Goal: Check status: Check status

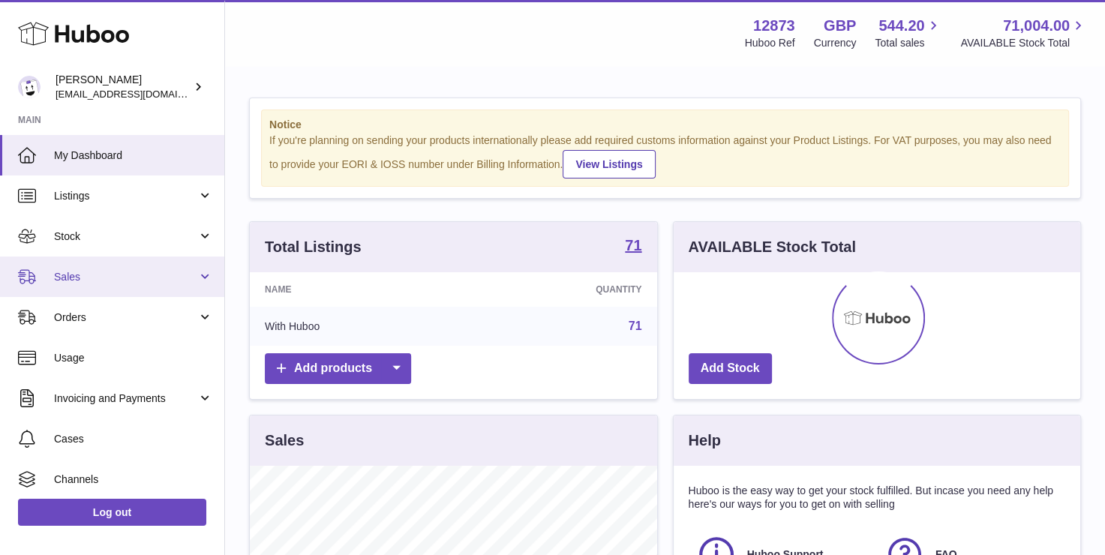
scroll to position [234, 407]
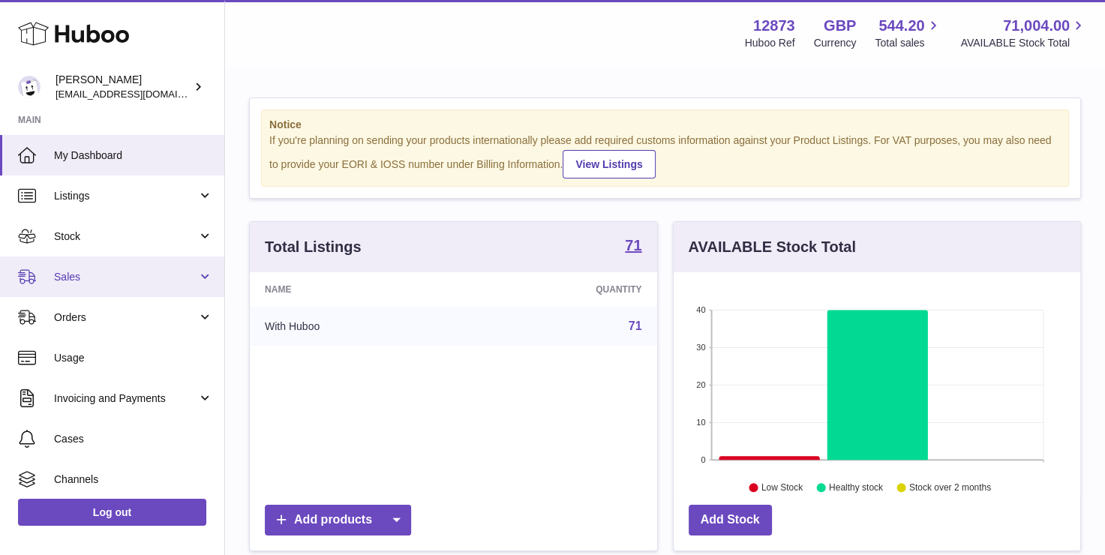
click at [102, 275] on span "Sales" at bounding box center [125, 277] width 143 height 14
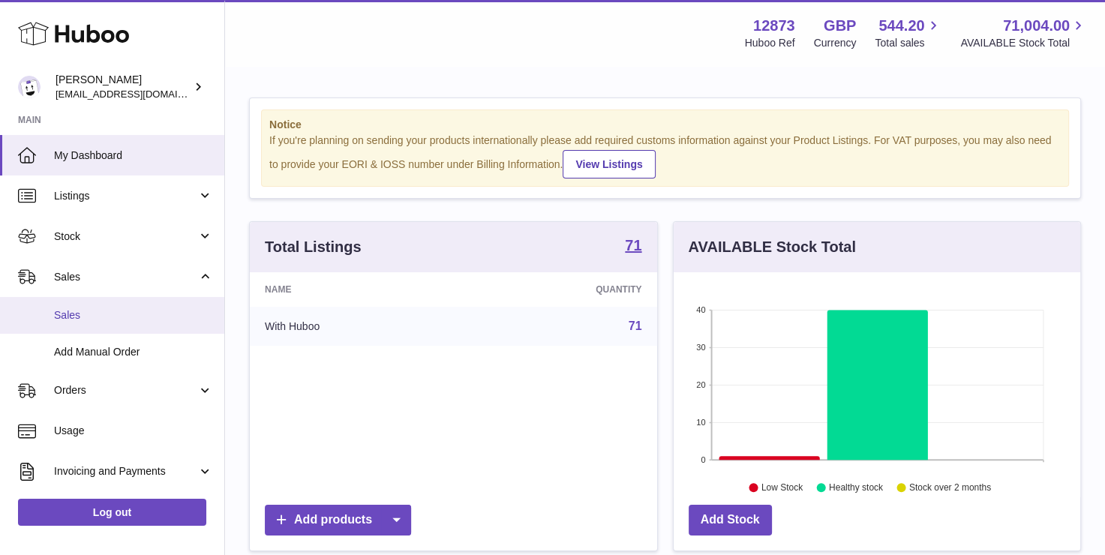
click at [84, 311] on span "Sales" at bounding box center [133, 315] width 159 height 14
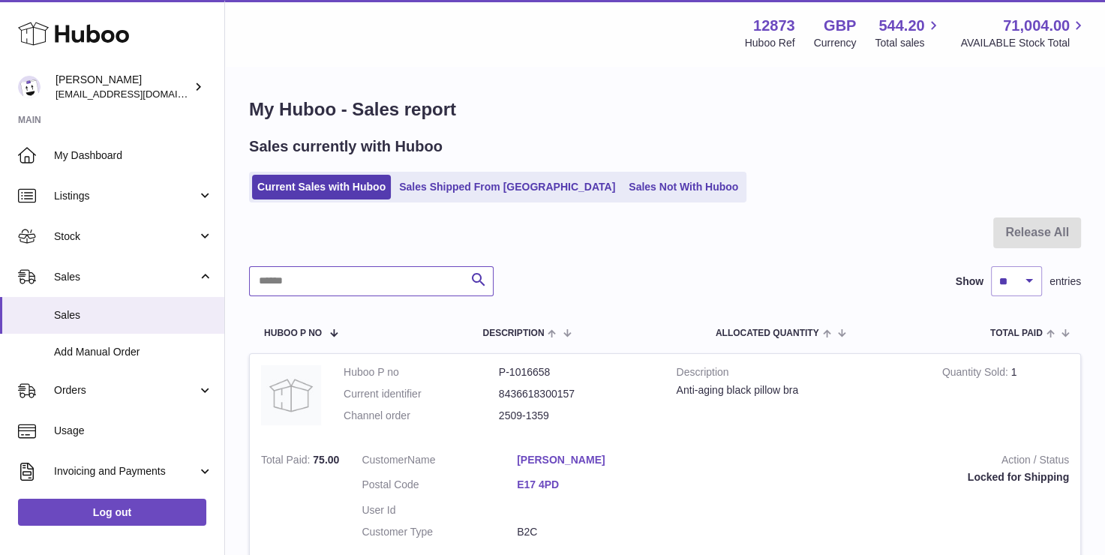
click at [334, 285] on input "text" at bounding box center [371, 281] width 245 height 30
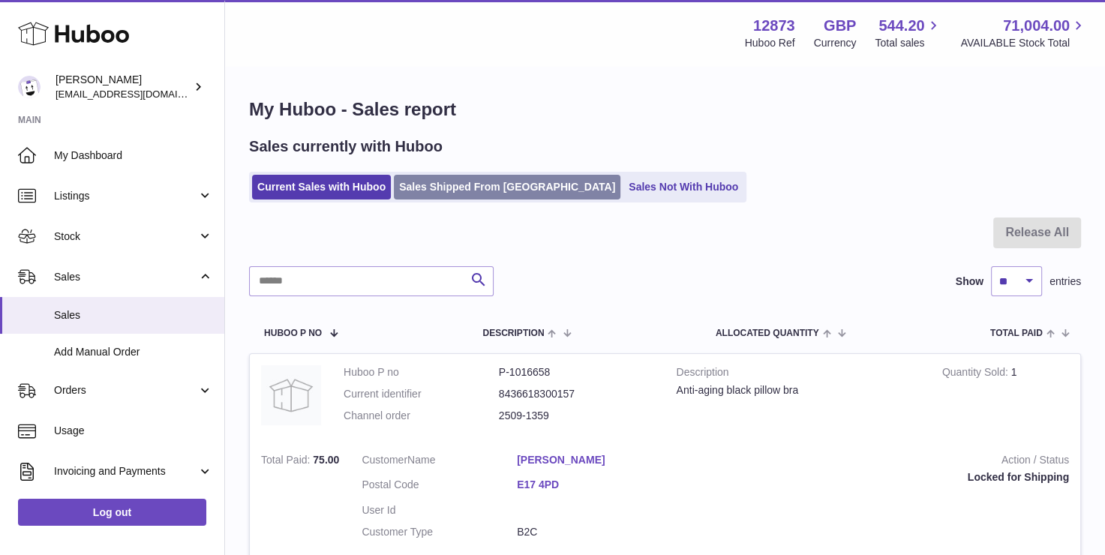
click at [422, 192] on link "Sales Shipped From Huboo" at bounding box center [507, 187] width 227 height 25
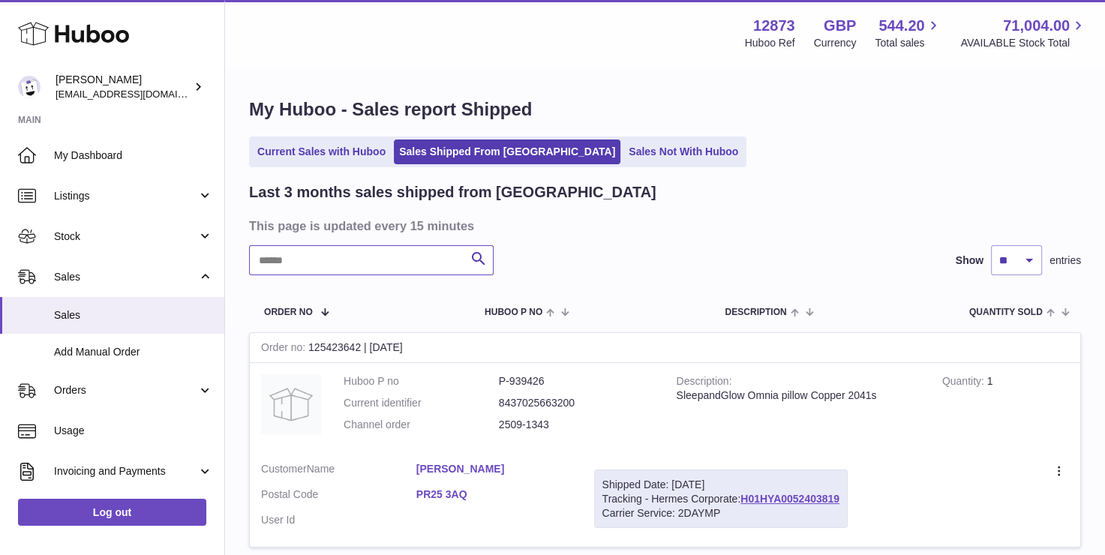
click at [316, 275] on input "text" at bounding box center [371, 260] width 245 height 30
paste input "**********"
type input "**********"
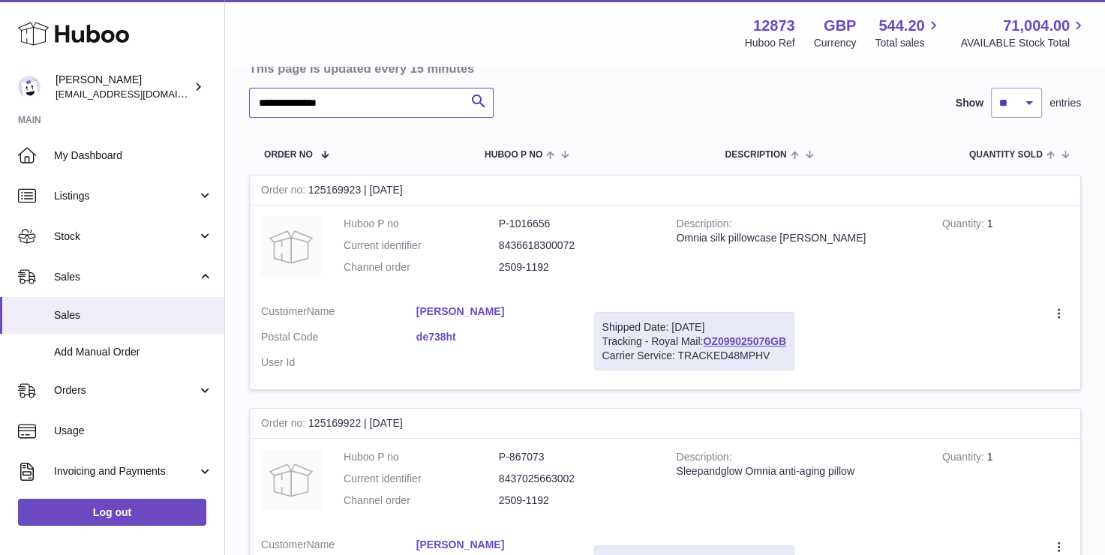
scroll to position [150, 0]
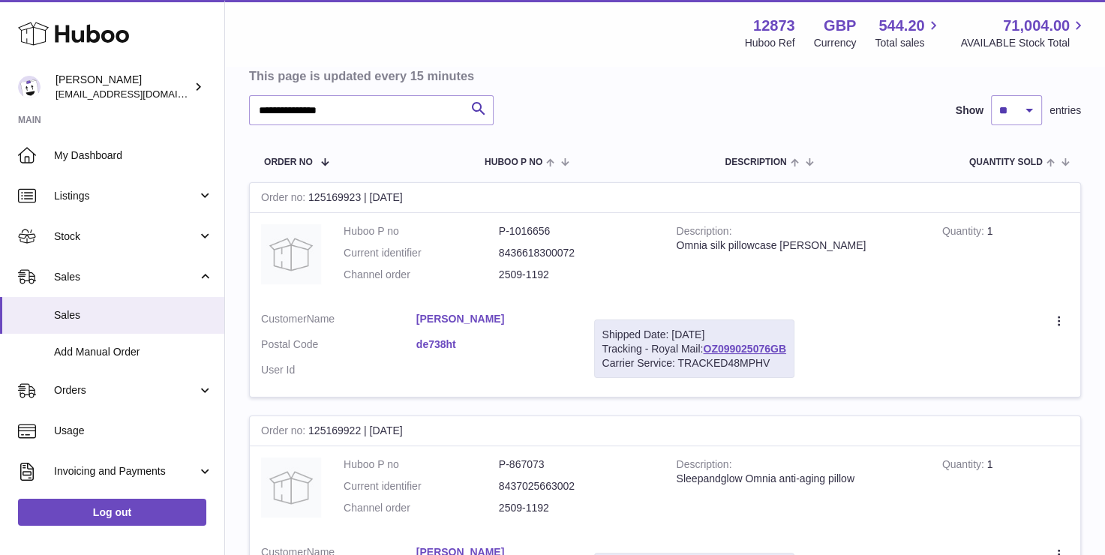
drag, startPoint x: 675, startPoint y: 244, endPoint x: 837, endPoint y: 242, distance: 162.1
click at [837, 242] on div "Omnia silk pillowcase Moon fern" at bounding box center [798, 246] width 243 height 14
copy div "Omnia silk pillowcase Moon fern"
